Goal: Information Seeking & Learning: Find contact information

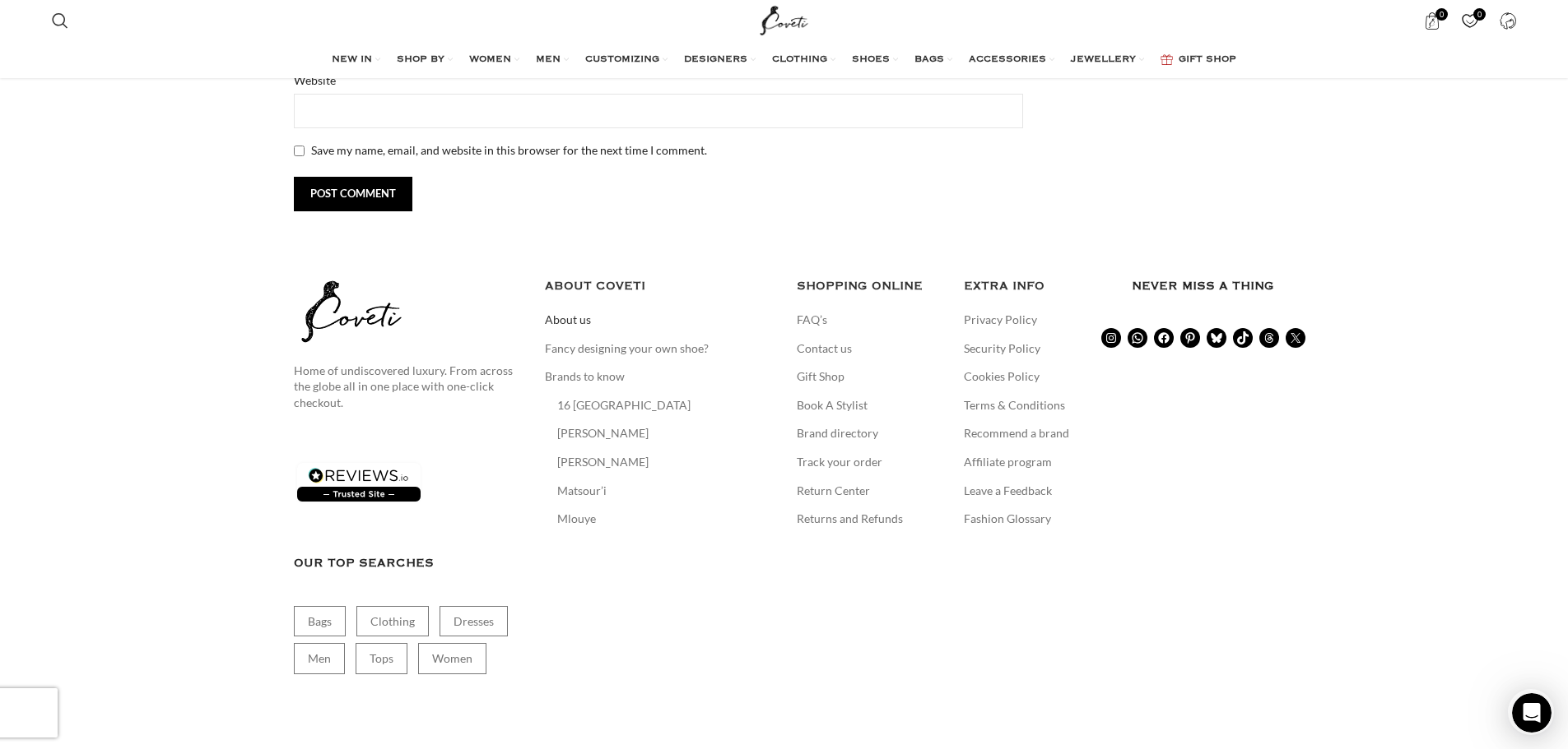
click at [590, 324] on link "About us" at bounding box center [569, 320] width 47 height 17
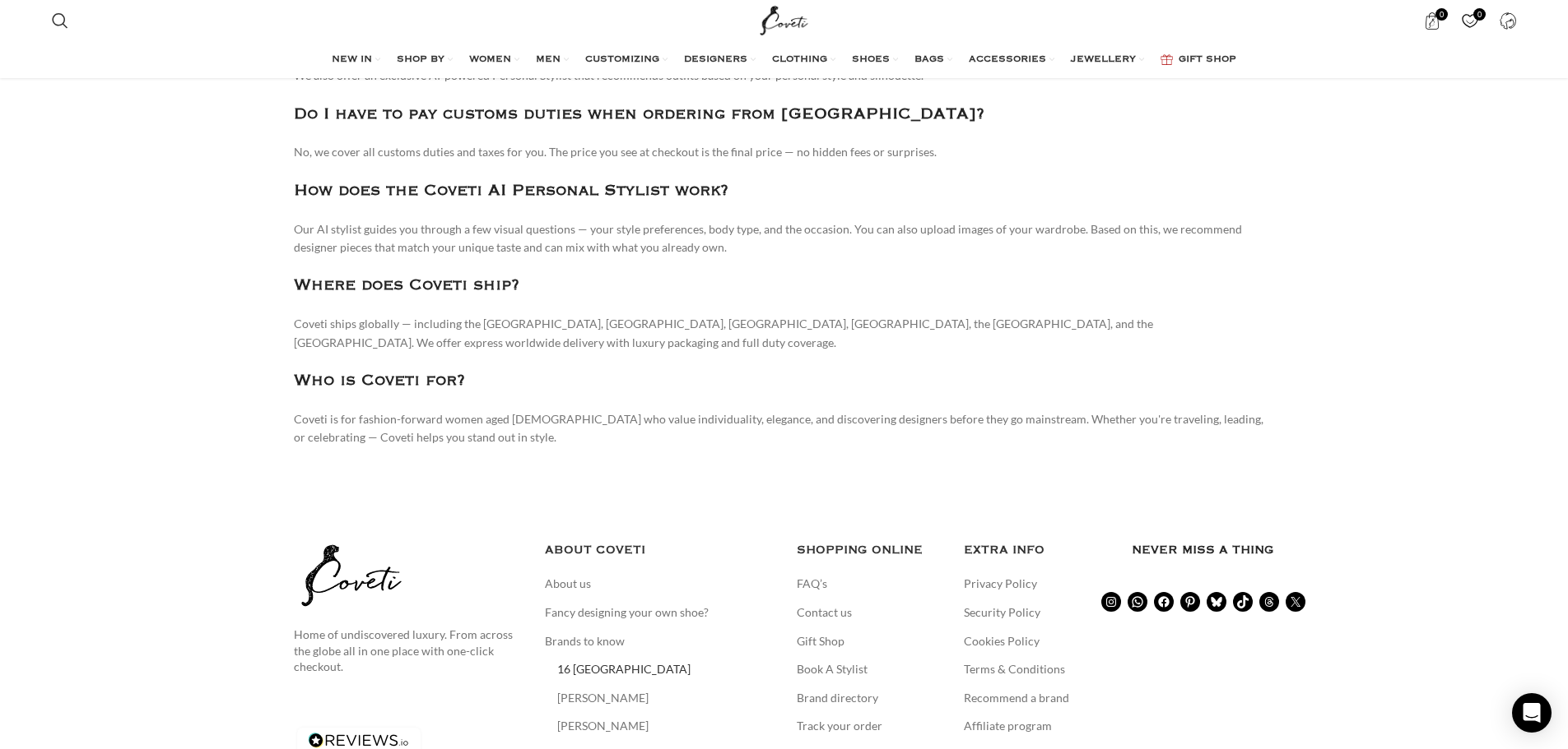
scroll to position [2416, 0]
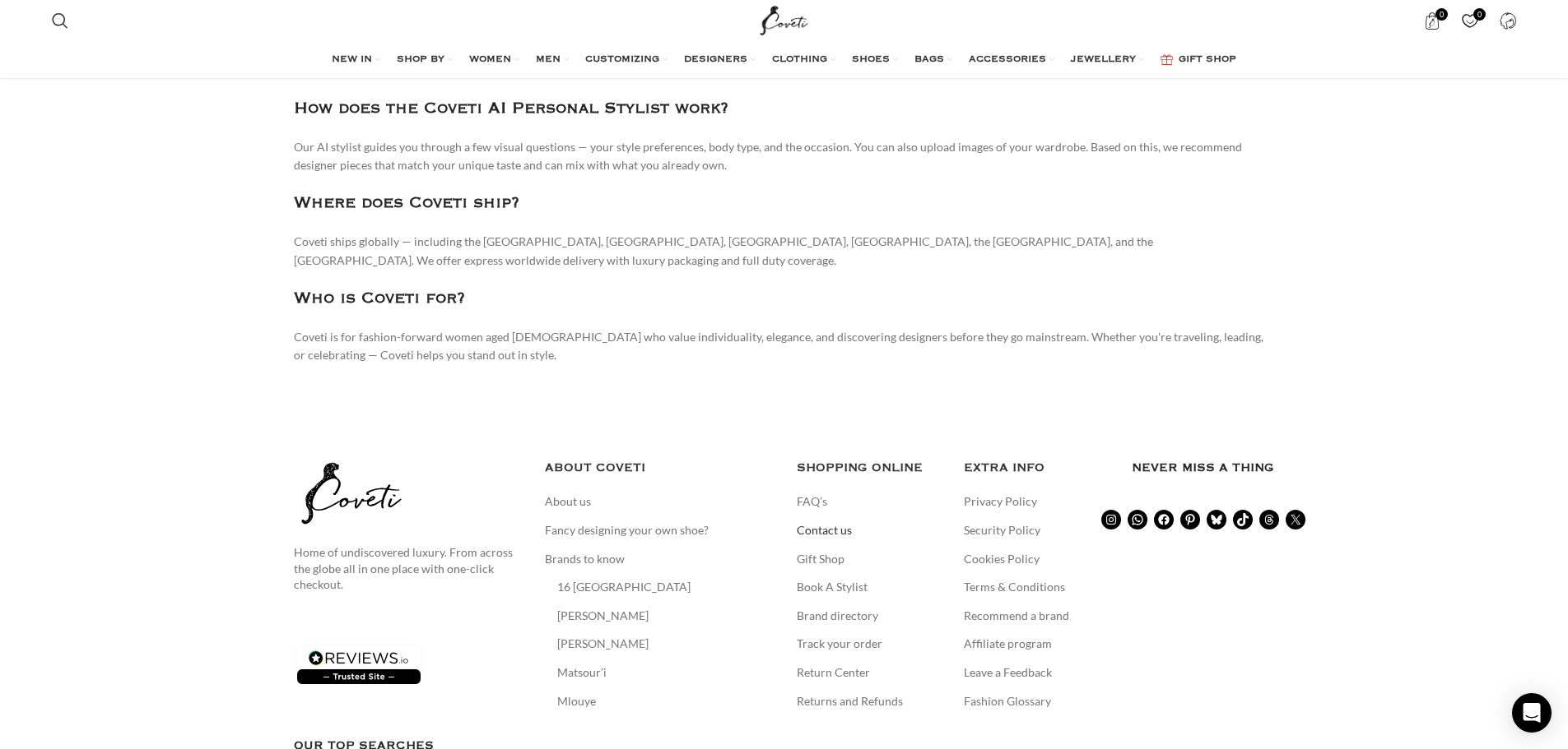
click at [819, 522] on link "Contact us" at bounding box center [825, 530] width 57 height 17
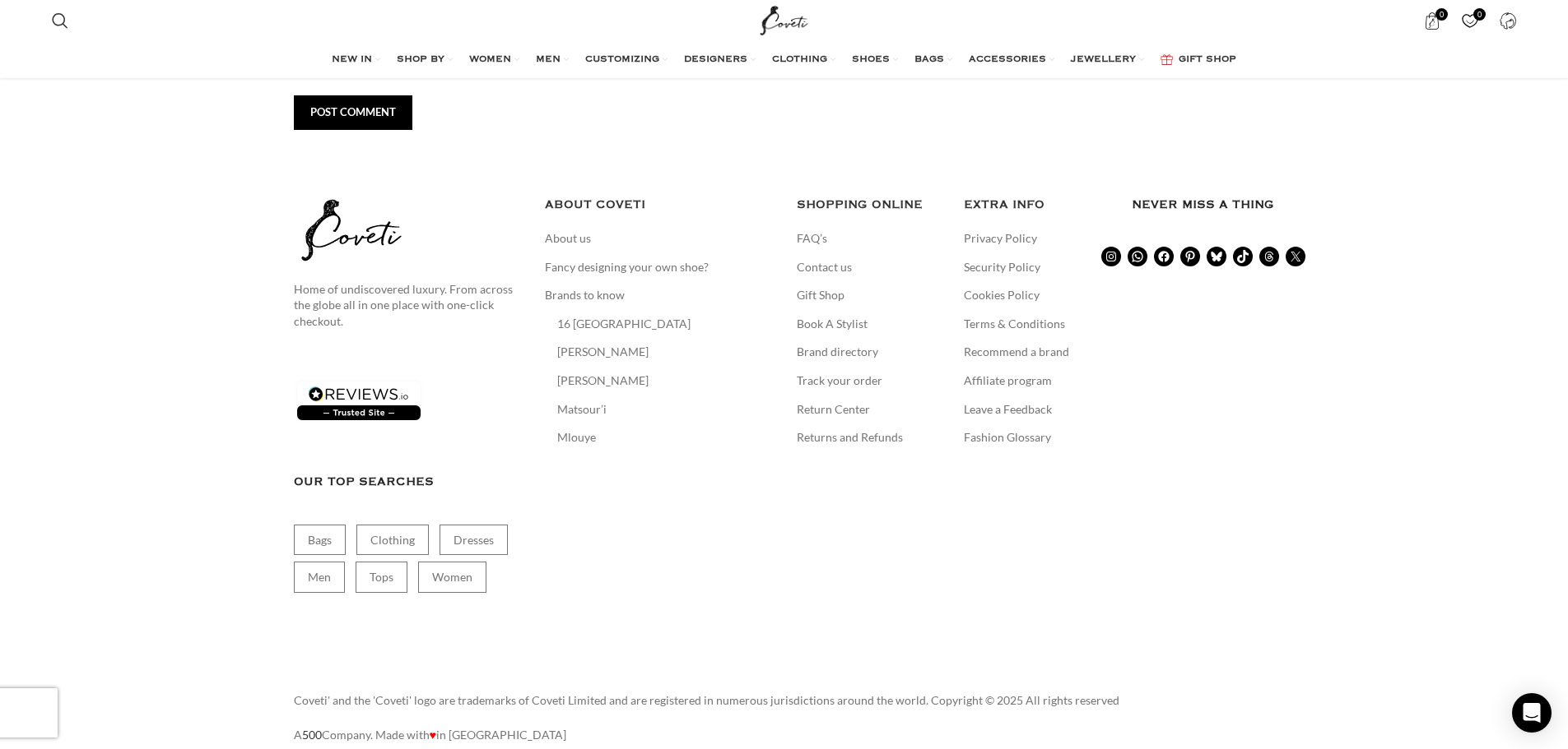
scroll to position [2961, 0]
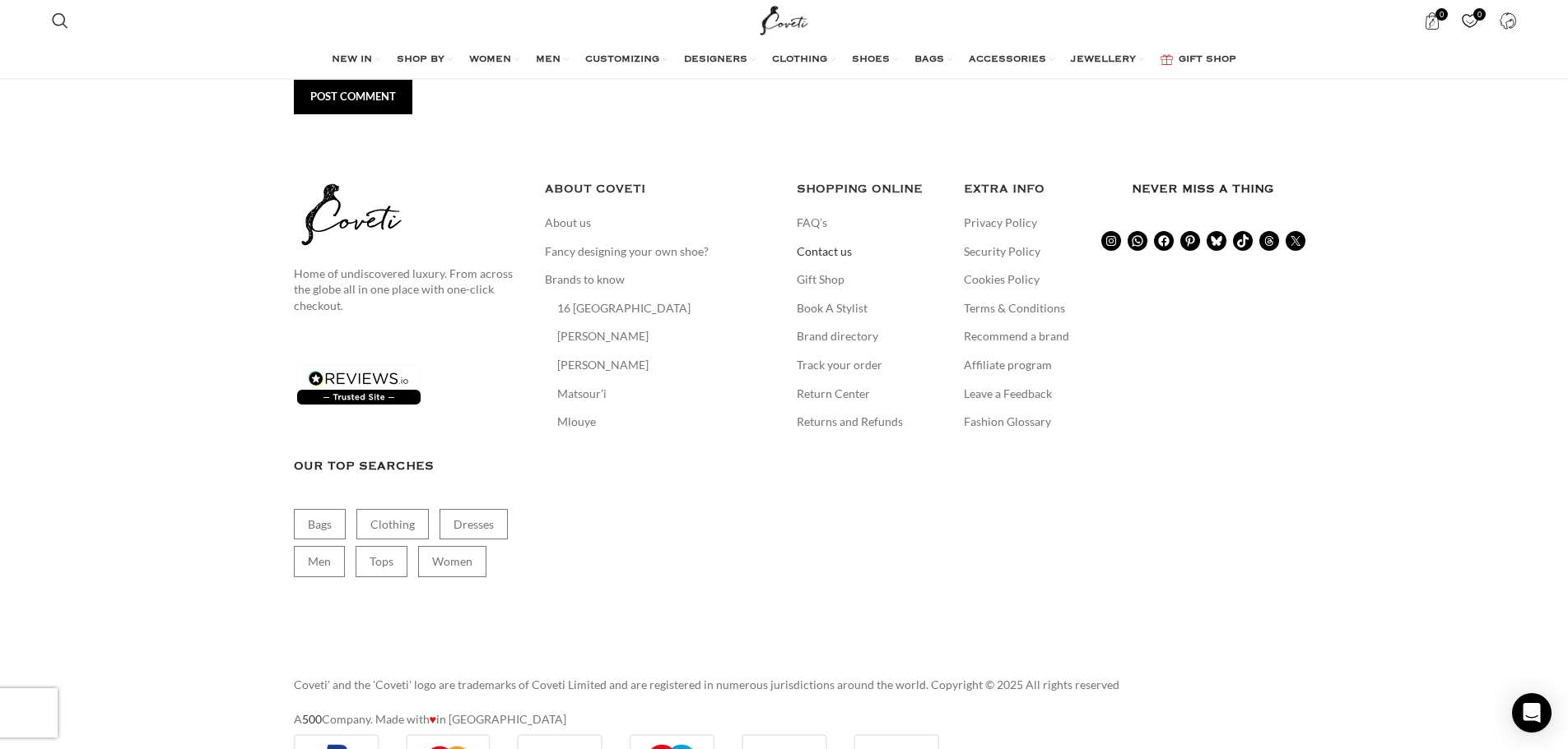
click at [835, 254] on link "Contact us" at bounding box center [825, 252] width 57 height 17
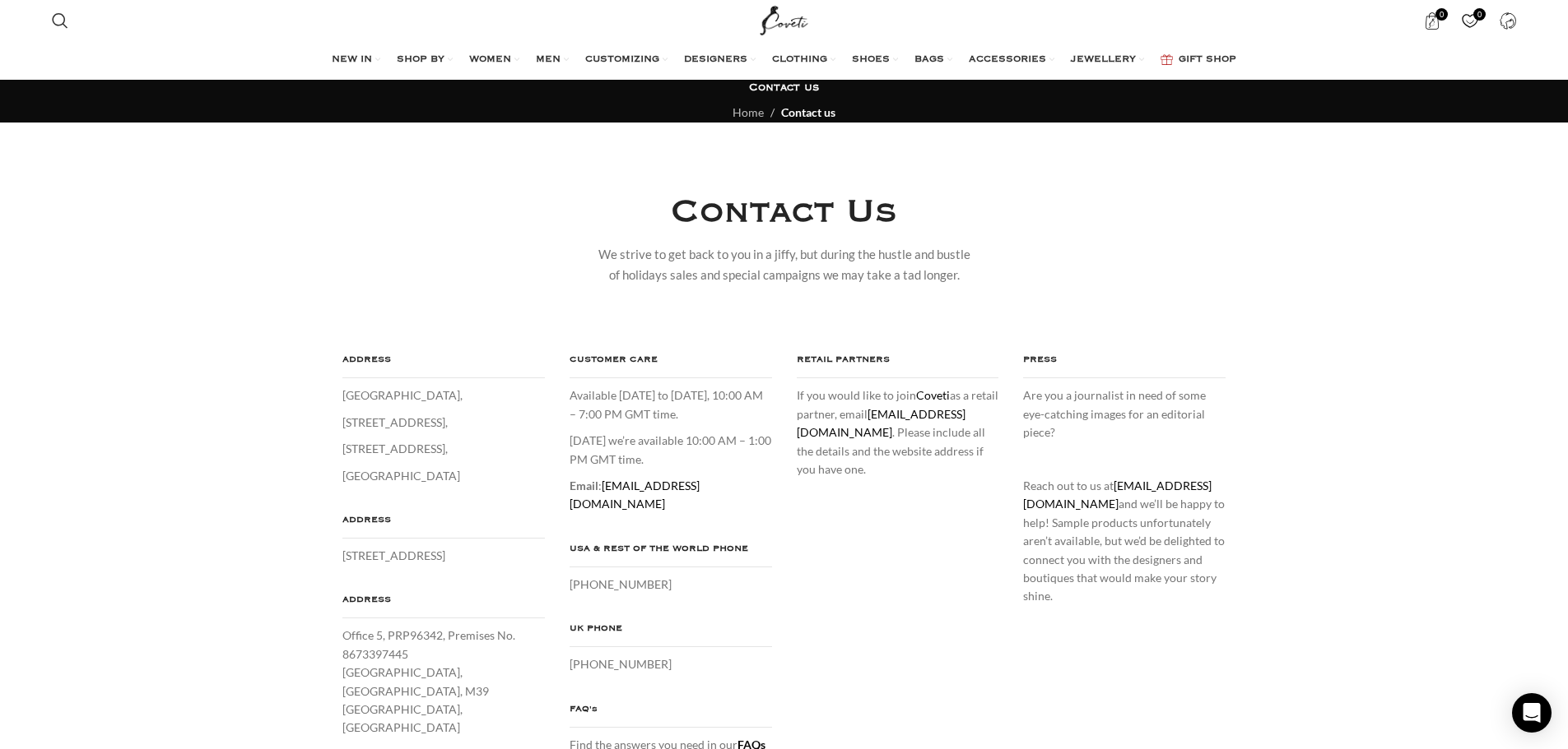
drag, startPoint x: 667, startPoint y: 566, endPoint x: 604, endPoint y: 569, distance: 63.1
click at [567, 566] on div "CUSTOMER CARE Available [DATE] to [DATE], 10:00 AM – 7:00 PM GMT time. [DATE] w…" at bounding box center [670, 553] width 227 height 403
click at [865, 582] on div "ADDRESS [GEOGRAPHIC_DATA][STREET_ADDRESS] ADDRESS [STREET_ADDRESS] ADDRESS [STR…" at bounding box center [784, 561] width 1006 height 419
click at [456, 461] on div "[GEOGRAPHIC_DATA], [STREET_ADDRESS]" at bounding box center [443, 436] width 202 height 99
click at [524, 565] on p "[STREET_ADDRESS]" at bounding box center [443, 556] width 202 height 18
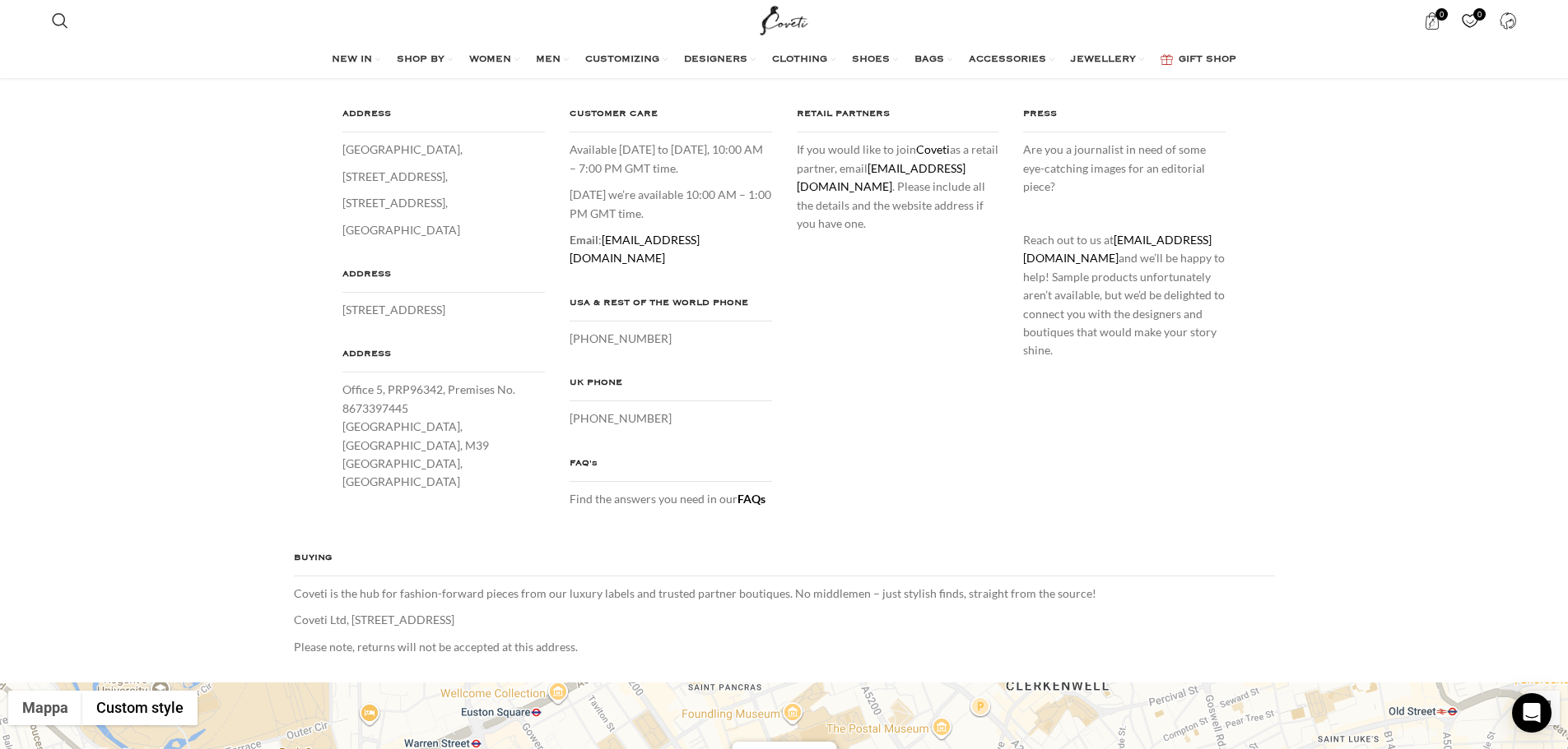
scroll to position [247, 0]
click at [525, 468] on p "[STREET_ADDRESS]" at bounding box center [443, 435] width 202 height 111
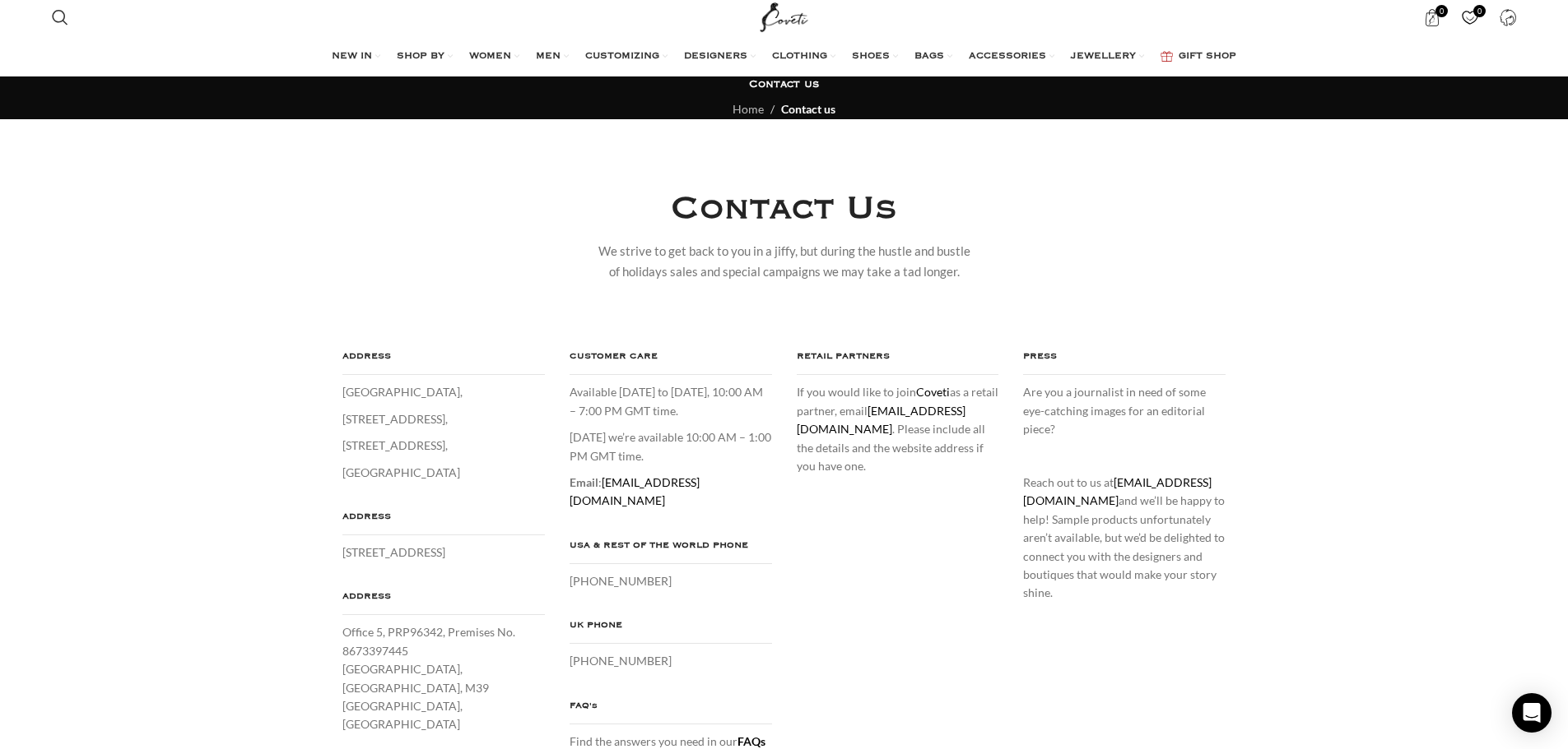
scroll to position [0, 0]
